Goal: Information Seeking & Learning: Learn about a topic

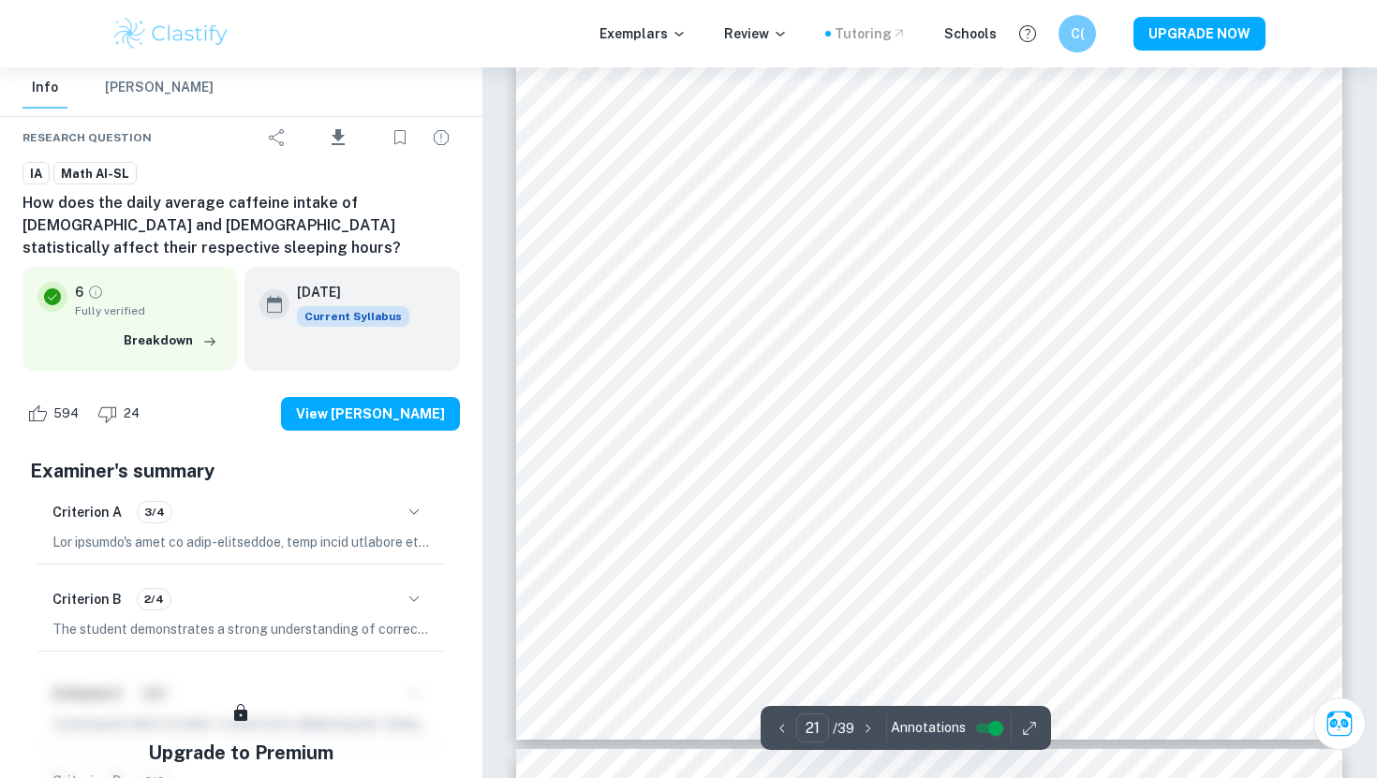
scroll to position [22642, 0]
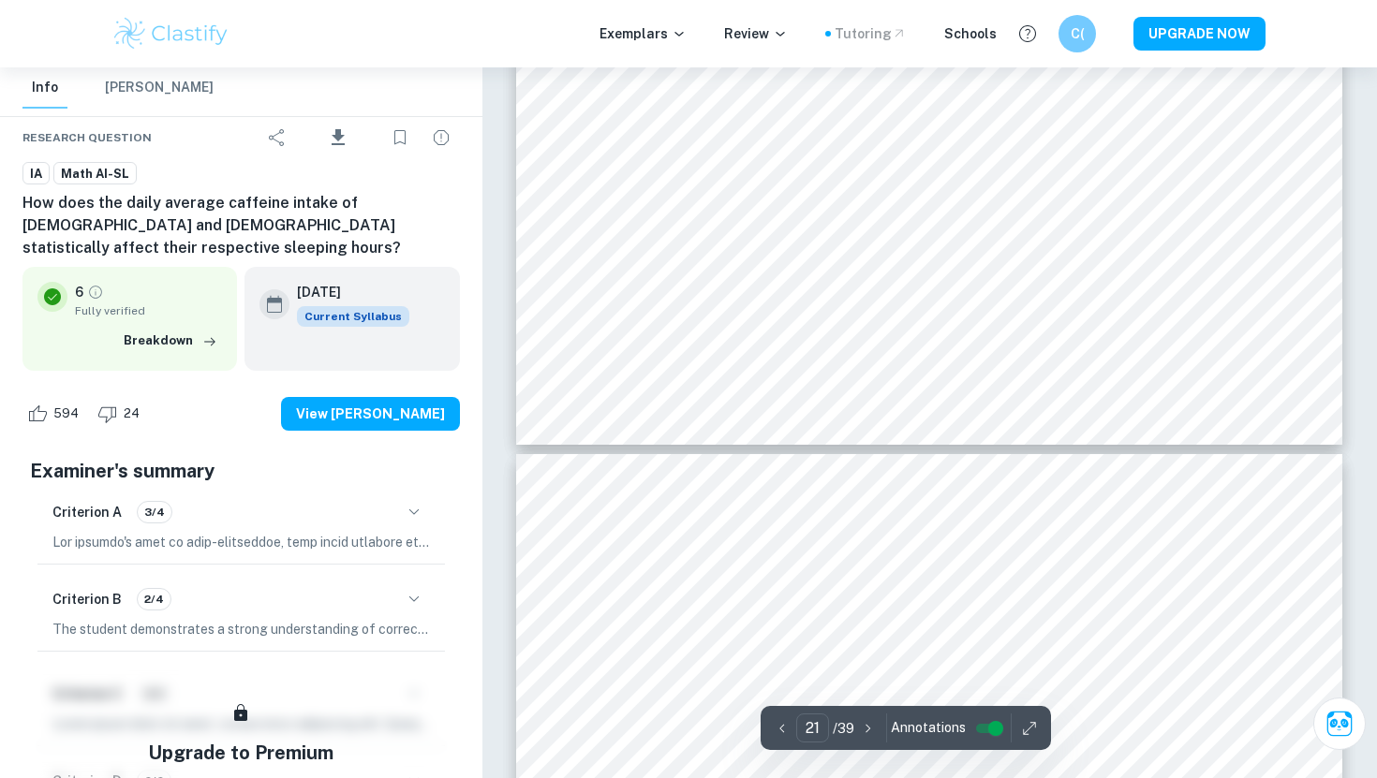
type input "22"
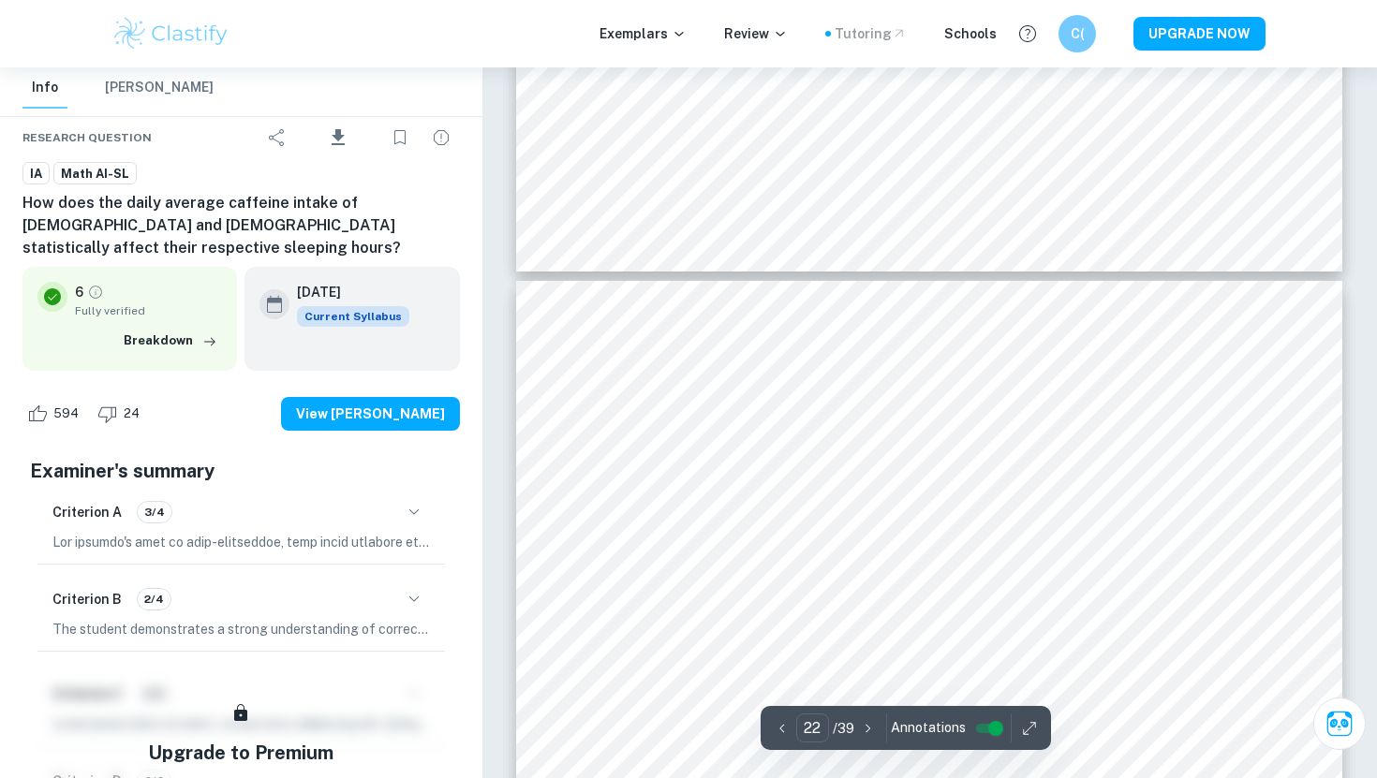
scroll to position [23112, 0]
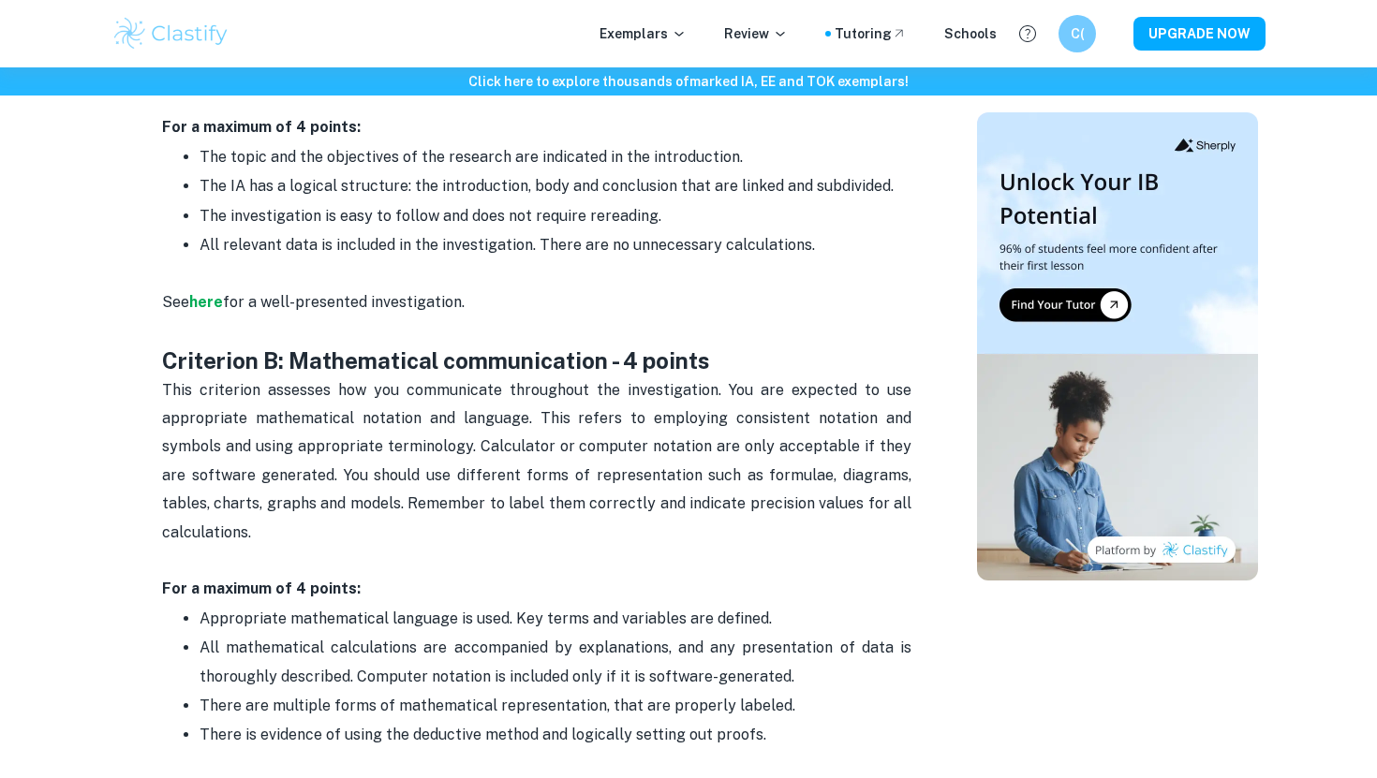
scroll to position [1180, 0]
